Goal: Obtain resource: Obtain resource

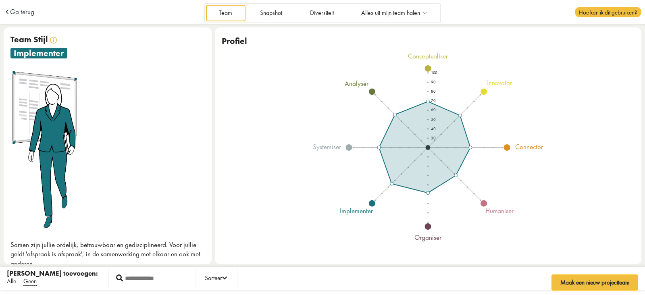
click at [12, 282] on span "Alle" at bounding box center [11, 282] width 9 height 8
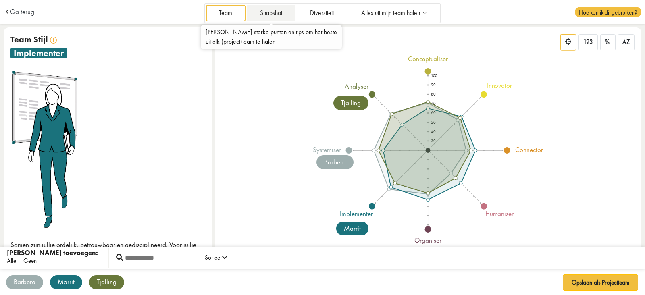
click at [259, 16] on link "Snapshot" at bounding box center [271, 13] width 48 height 17
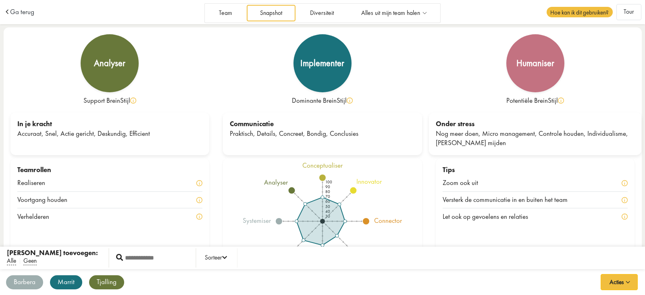
click at [241, 286] on div "Barbera BV systemiser Marrit MP implementer Tjalling TS analyser" at bounding box center [322, 282] width 645 height 27
click at [239, 215] on div "100 90 80 70 60 50 40 30 conceptualiser innovator connector humaniser organiser…" at bounding box center [322, 222] width 199 height 126
drag, startPoint x: 630, startPoint y: 0, endPoint x: 397, endPoint y: 283, distance: 367.1
click at [394, 285] on div "Barbera BV systemiser Marrit MP implementer Tjalling TS analyser" at bounding box center [322, 282] width 645 height 27
click at [15, 285] on div "Barbera" at bounding box center [24, 283] width 37 height 14
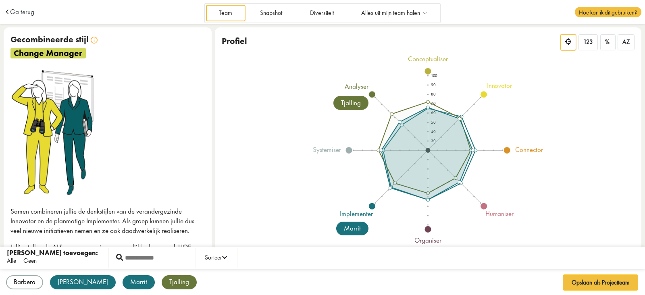
click at [52, 286] on div "[PERSON_NAME]" at bounding box center [83, 283] width 66 height 14
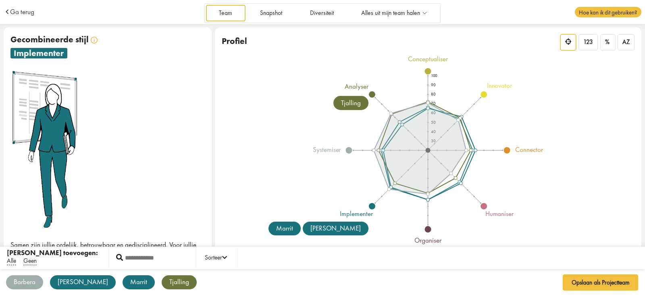
click at [25, 287] on div "Barbera" at bounding box center [24, 283] width 37 height 14
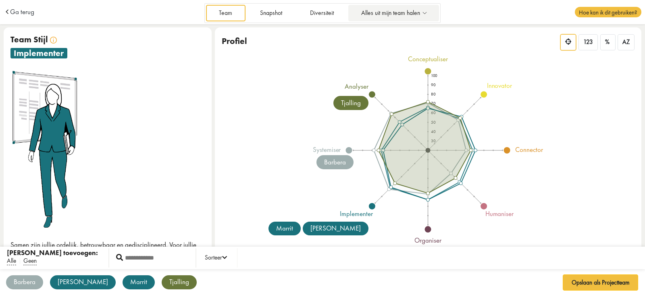
click at [377, 14] on span "Alles uit mijn team halen" at bounding box center [390, 13] width 59 height 7
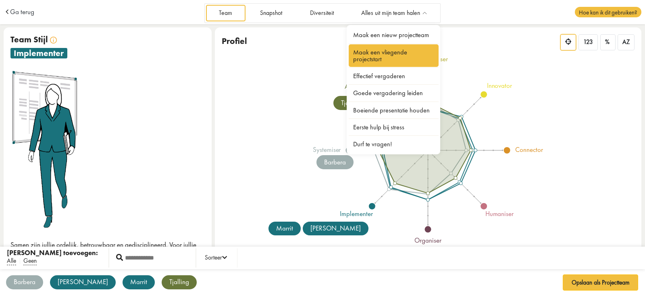
click at [376, 50] on link "Maak een vliegende projectstart" at bounding box center [394, 55] width 90 height 23
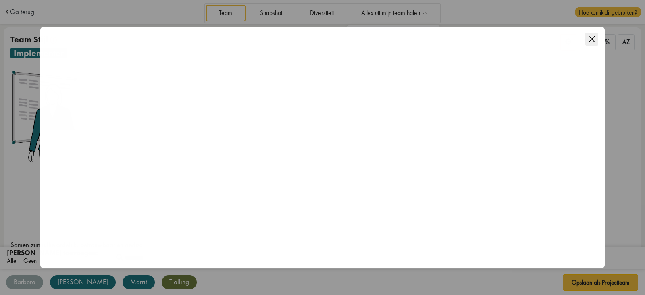
click at [593, 41] on icon "Close this dialog" at bounding box center [592, 39] width 13 height 13
